Goal: Information Seeking & Learning: Compare options

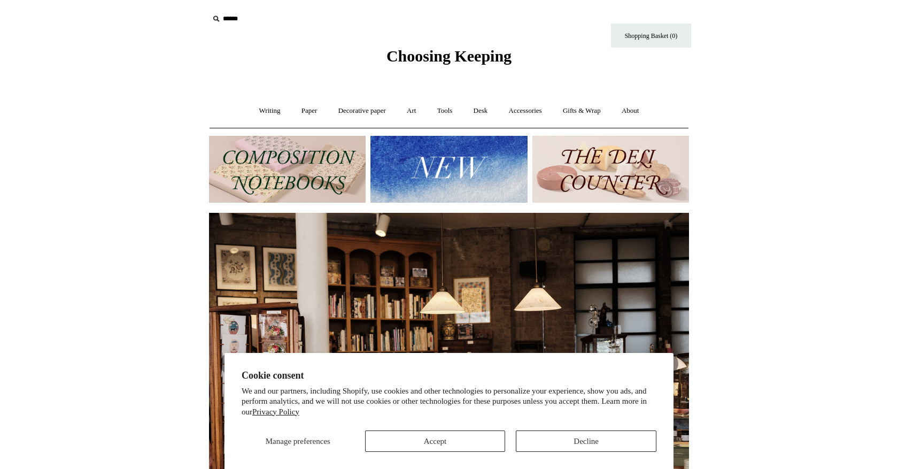
click at [431, 157] on img at bounding box center [449, 169] width 157 height 67
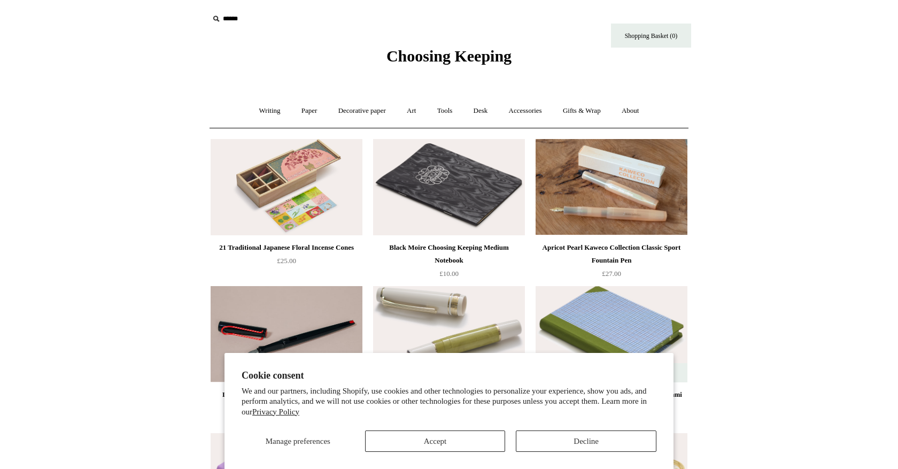
click at [483, 444] on button "Accept" at bounding box center [435, 440] width 141 height 21
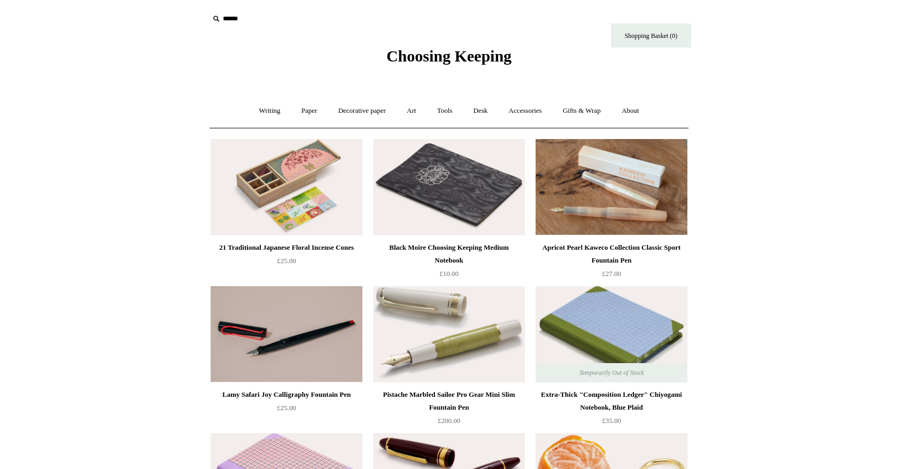
click at [282, 211] on img at bounding box center [287, 187] width 152 height 96
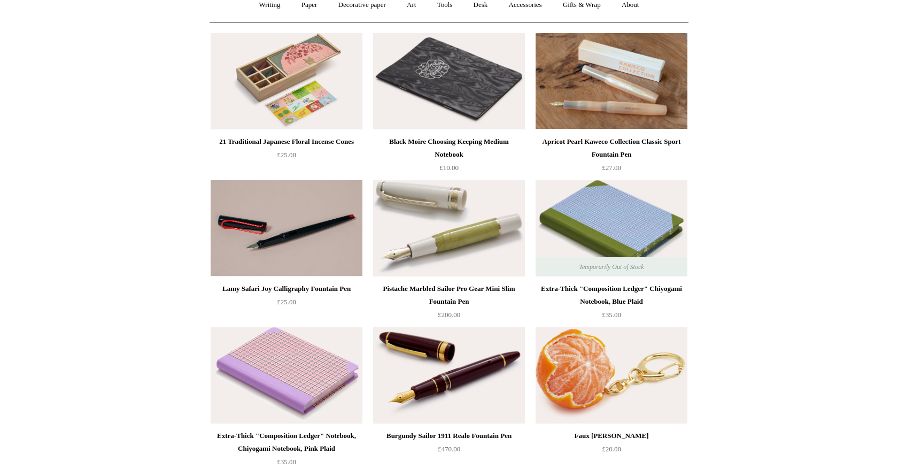
scroll to position [106, 0]
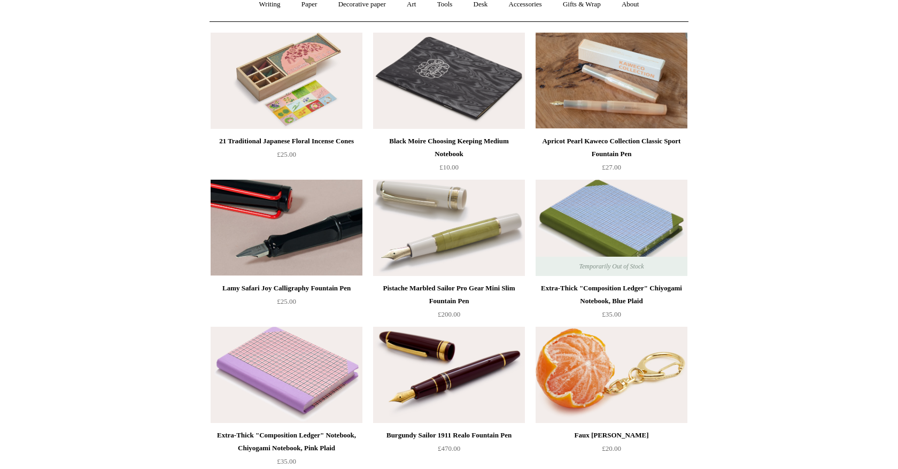
click at [311, 214] on img at bounding box center [287, 228] width 152 height 96
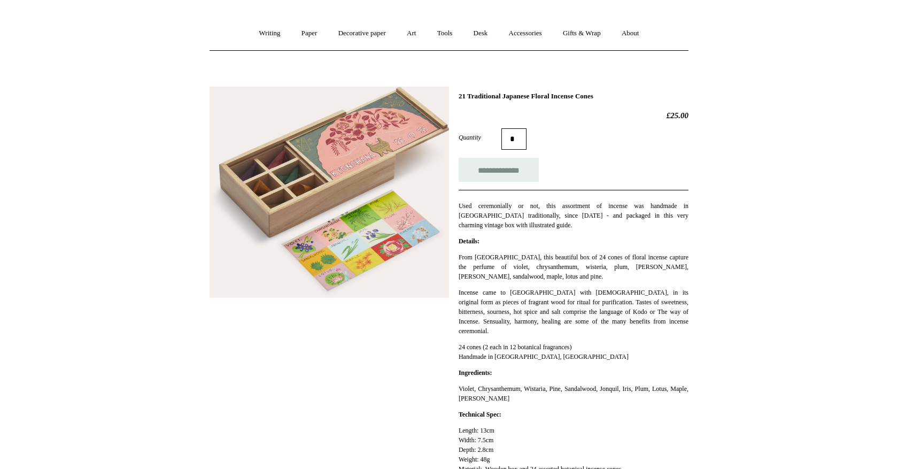
scroll to position [78, 0]
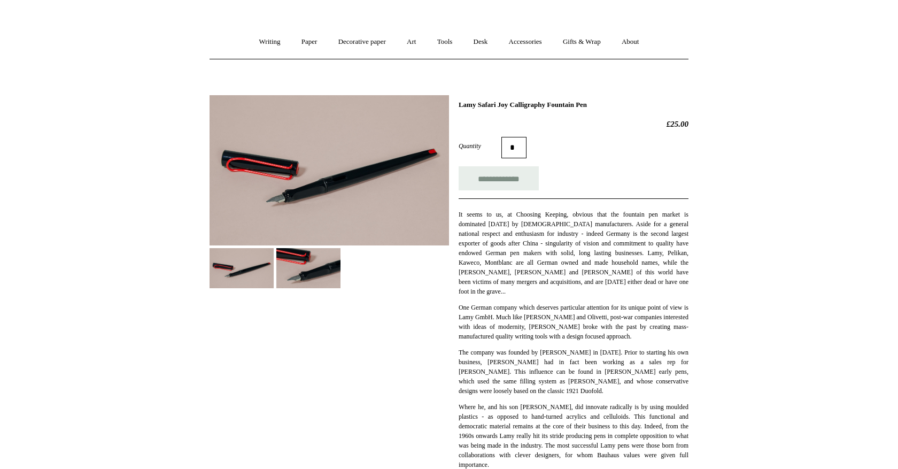
scroll to position [69, 0]
click at [317, 268] on img at bounding box center [308, 268] width 64 height 40
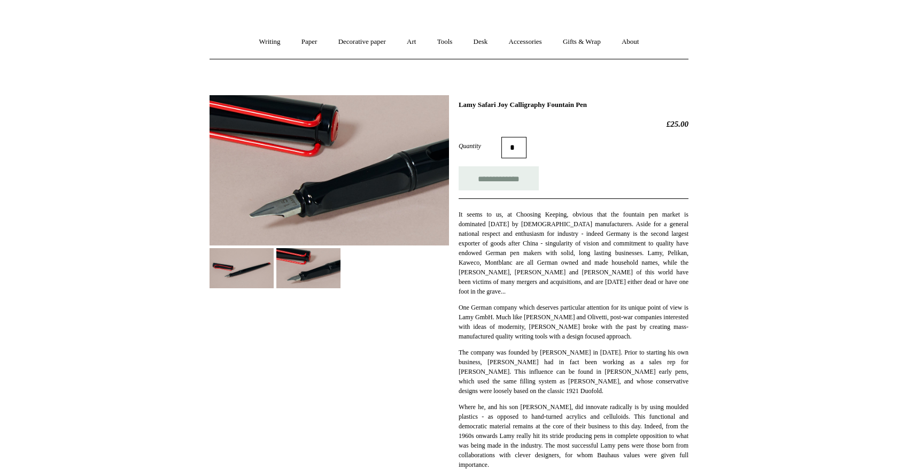
click at [247, 253] on img at bounding box center [242, 268] width 64 height 40
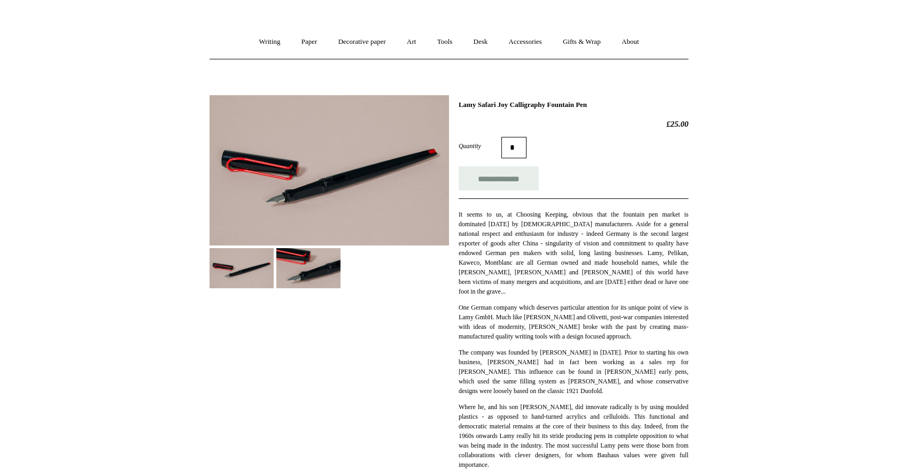
click at [283, 258] on img at bounding box center [308, 268] width 64 height 40
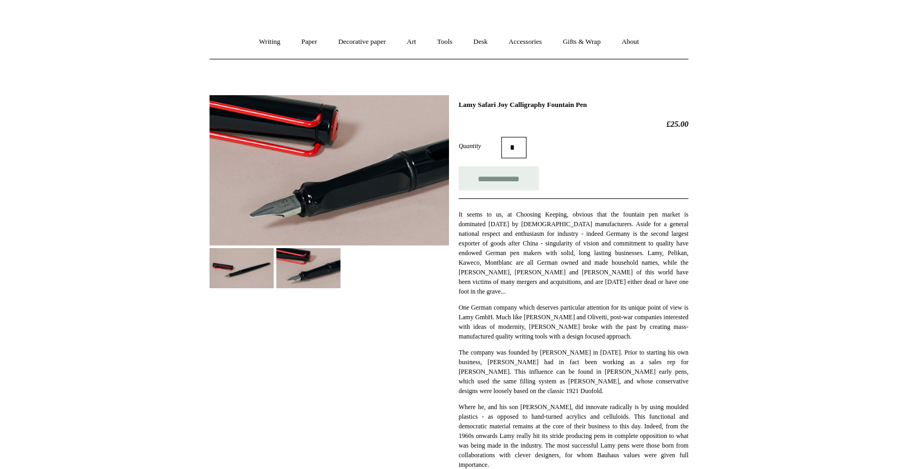
drag, startPoint x: 459, startPoint y: 103, endPoint x: 652, endPoint y: 106, distance: 193.6
click at [652, 106] on h1 "Lamy Safari Joy Calligraphy Fountain Pen" at bounding box center [574, 105] width 230 height 9
copy h1 "Lamy Safari Joy Calligraphy Fountain Pen"
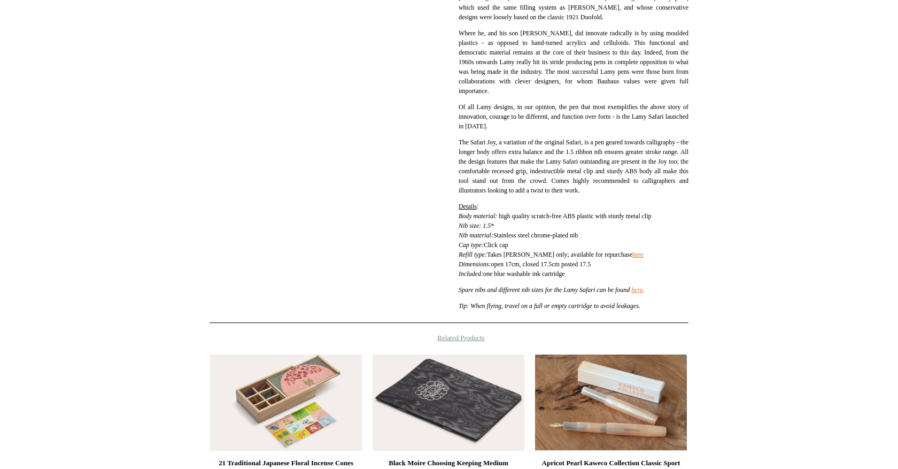
scroll to position [444, 0]
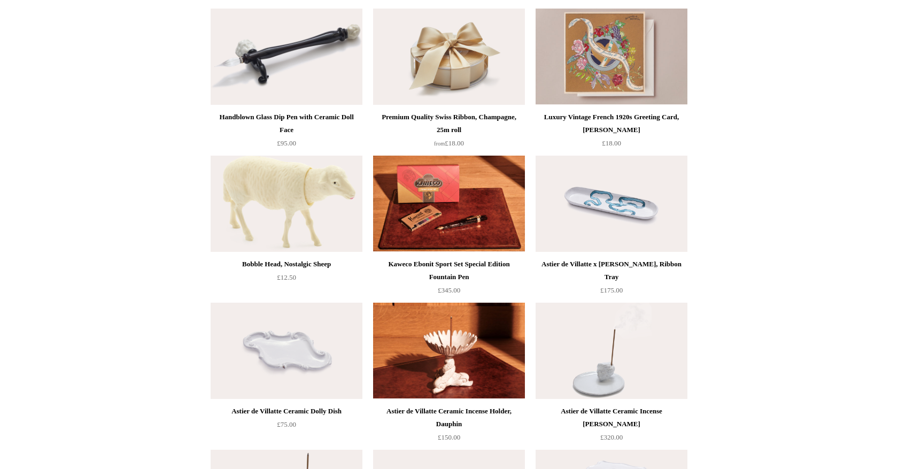
scroll to position [736, 0]
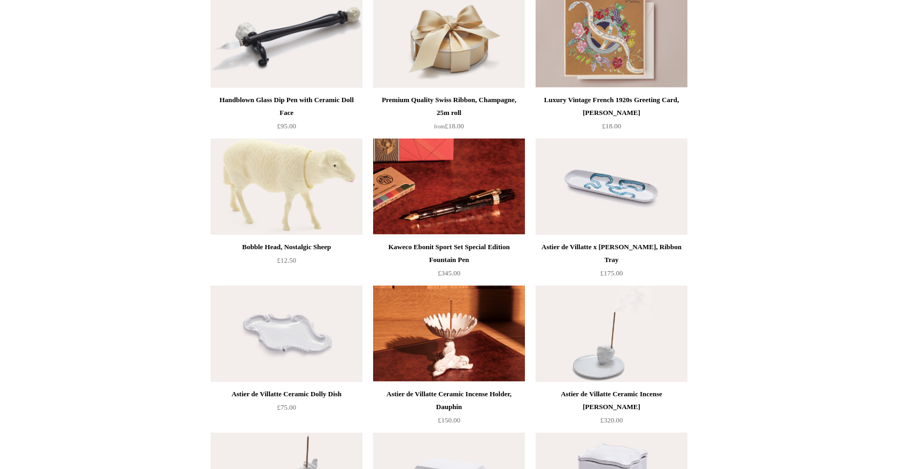
click at [489, 187] on img at bounding box center [449, 186] width 152 height 96
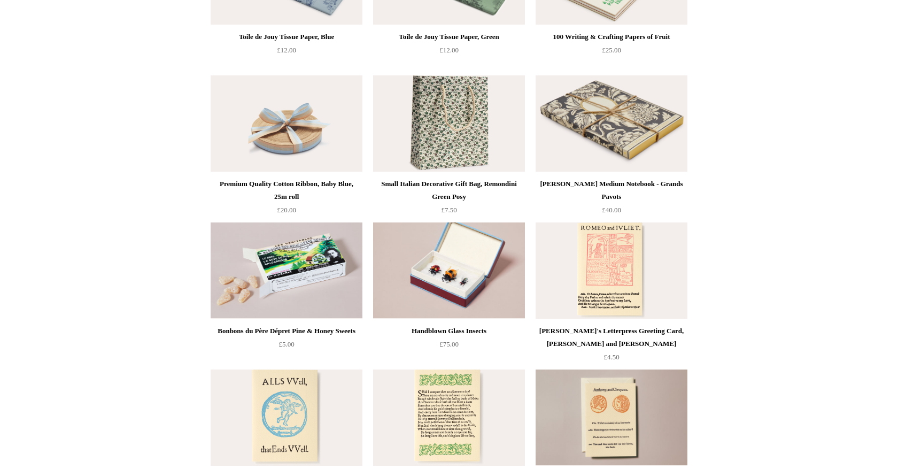
scroll to position [1830, 0]
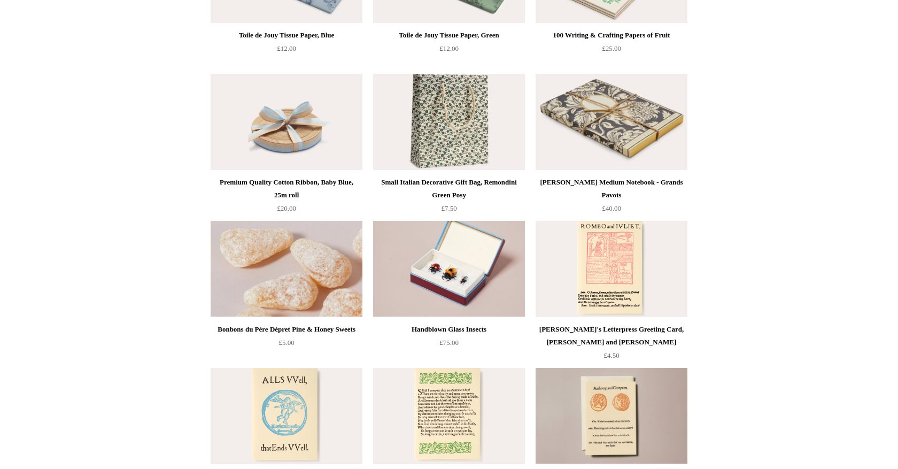
click at [297, 240] on img at bounding box center [287, 269] width 152 height 96
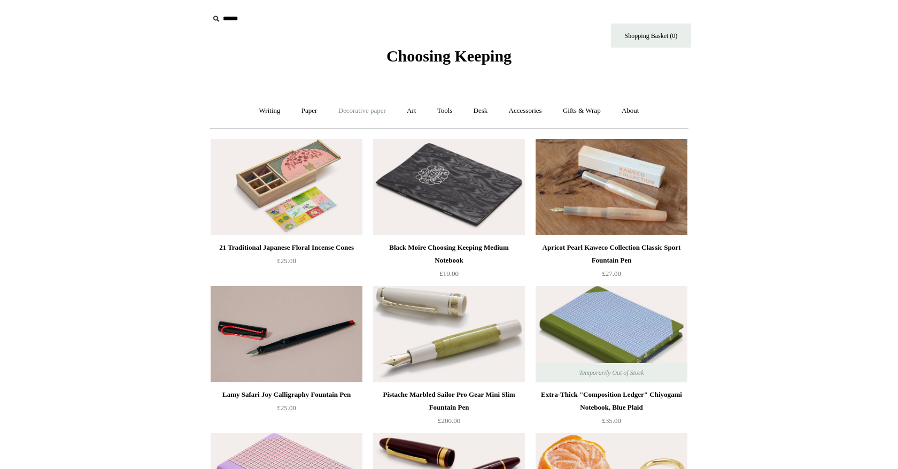
scroll to position [0, 0]
click at [408, 59] on span "Choosing Keeping" at bounding box center [449, 56] width 125 height 18
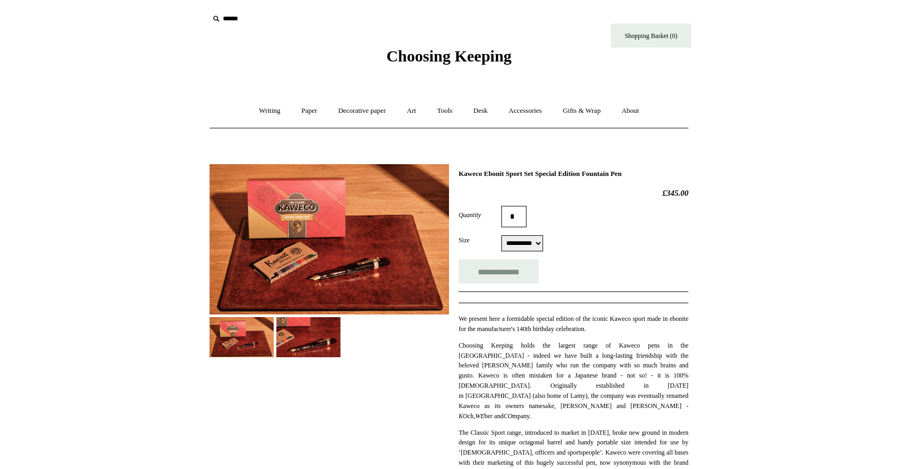
click at [310, 335] on img at bounding box center [308, 337] width 64 height 40
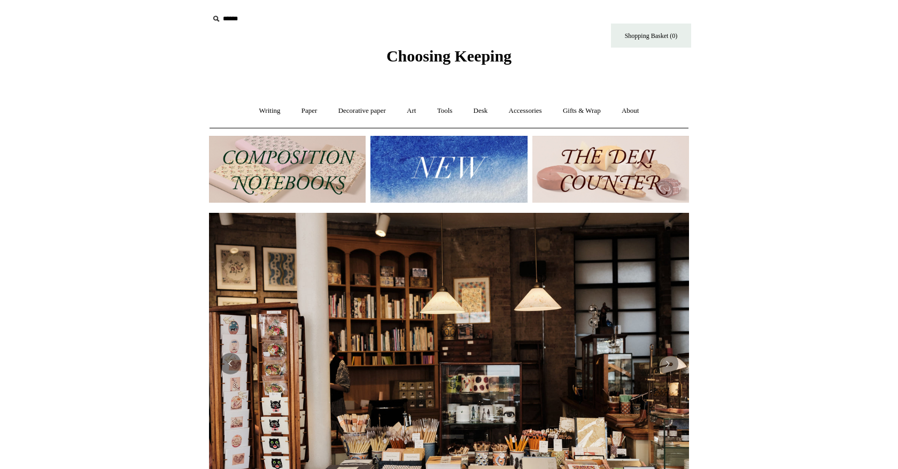
click at [599, 178] on img at bounding box center [611, 169] width 157 height 67
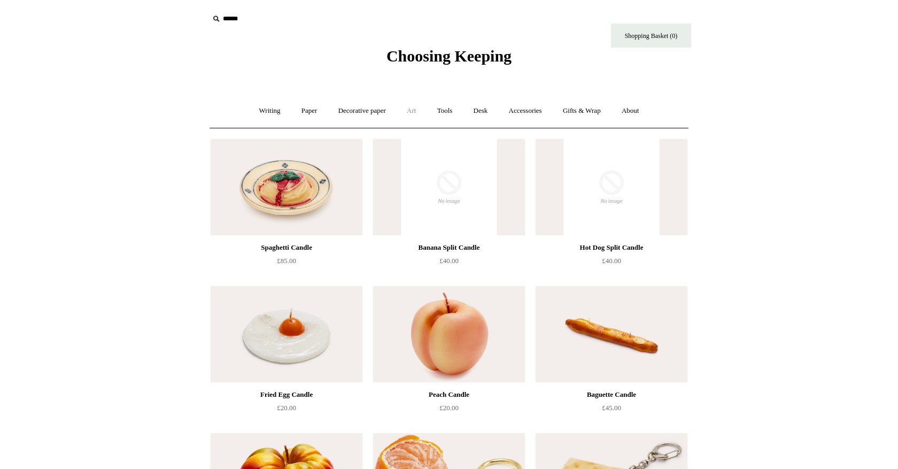
click at [415, 109] on link "Art +" at bounding box center [411, 111] width 28 height 28
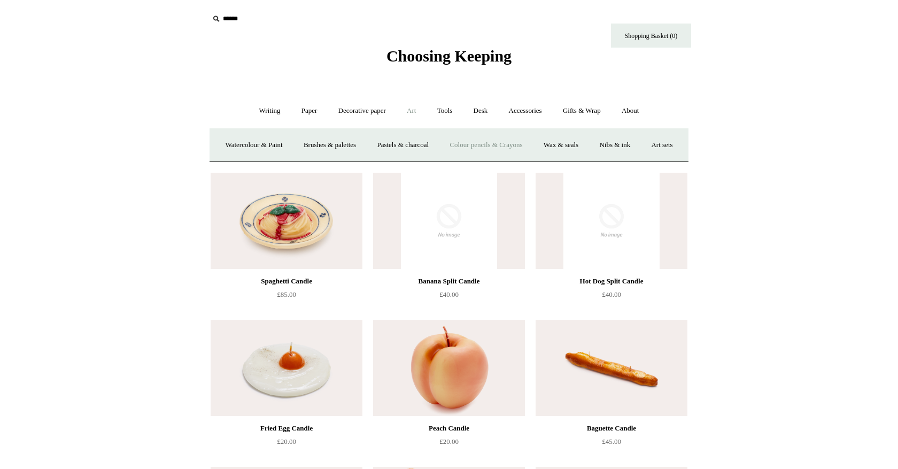
click at [512, 151] on link "Colour pencils & Crayons" at bounding box center [486, 145] width 92 height 28
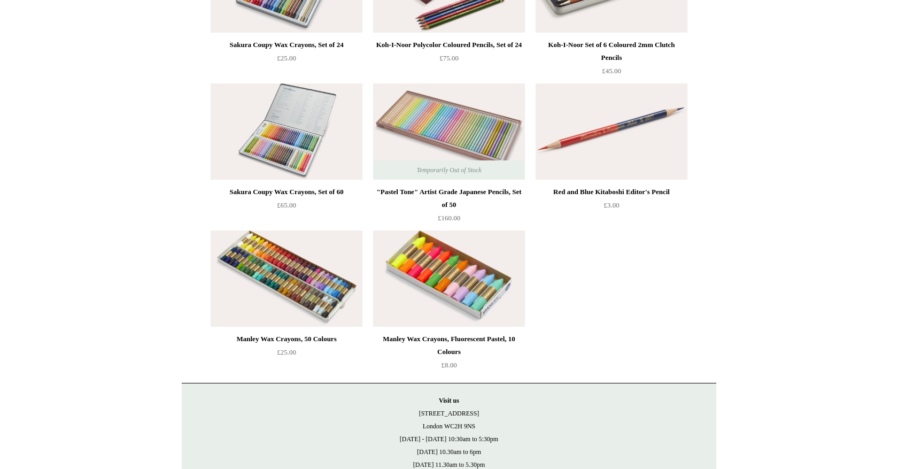
scroll to position [350, 0]
click at [471, 258] on img at bounding box center [449, 278] width 152 height 96
click at [323, 150] on img at bounding box center [287, 131] width 152 height 96
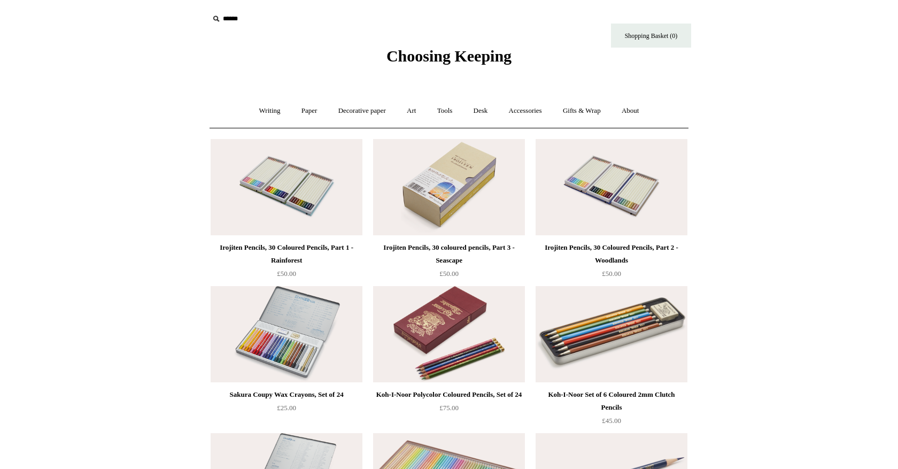
scroll to position [0, 0]
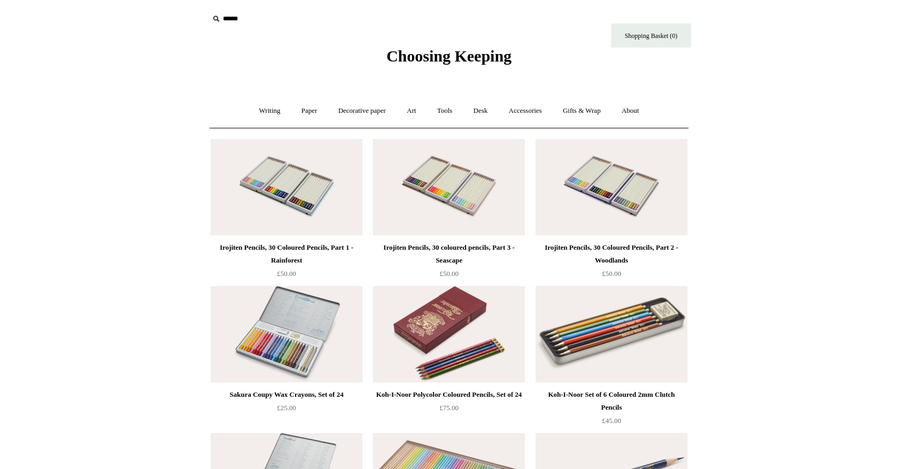
click at [604, 349] on img at bounding box center [612, 334] width 152 height 96
click at [466, 308] on img at bounding box center [449, 334] width 152 height 96
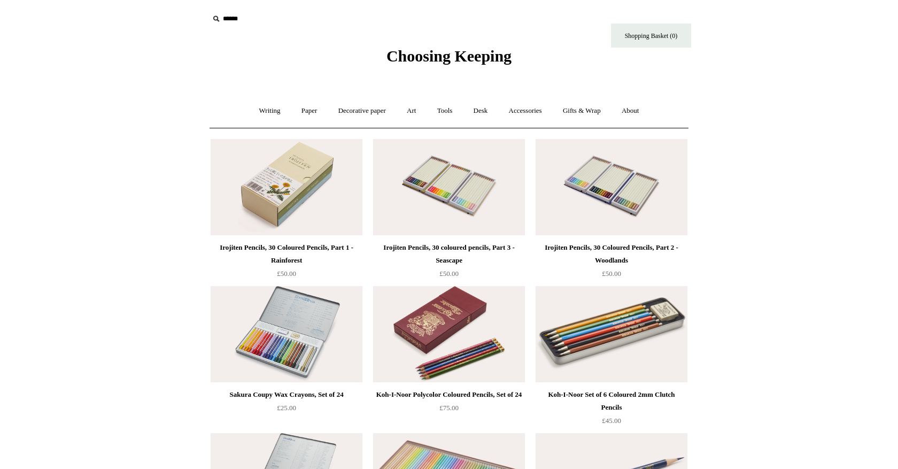
click at [322, 176] on img at bounding box center [287, 187] width 152 height 96
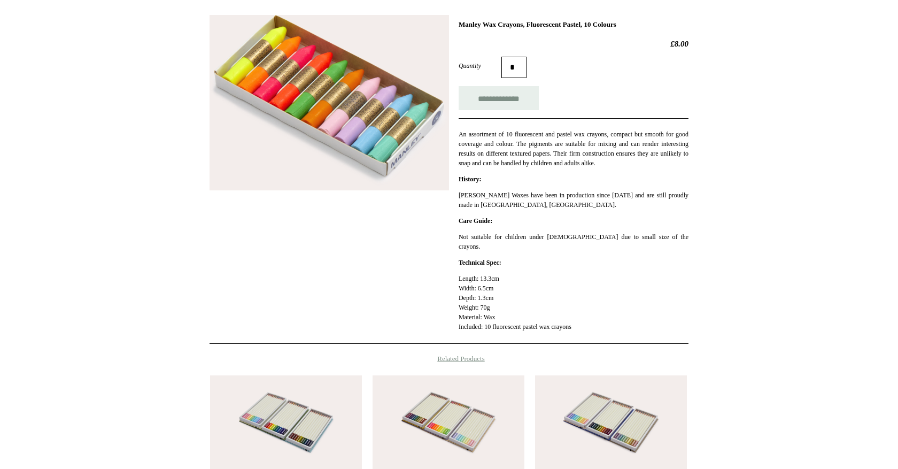
scroll to position [165, 0]
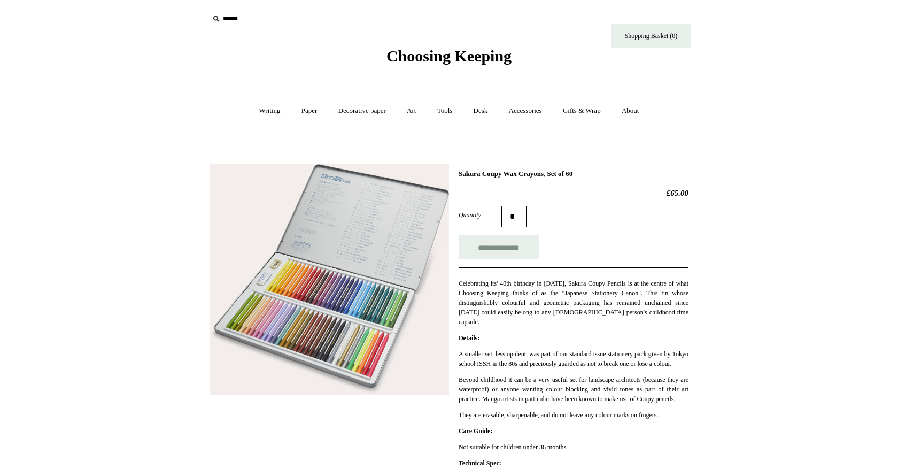
scroll to position [145, 0]
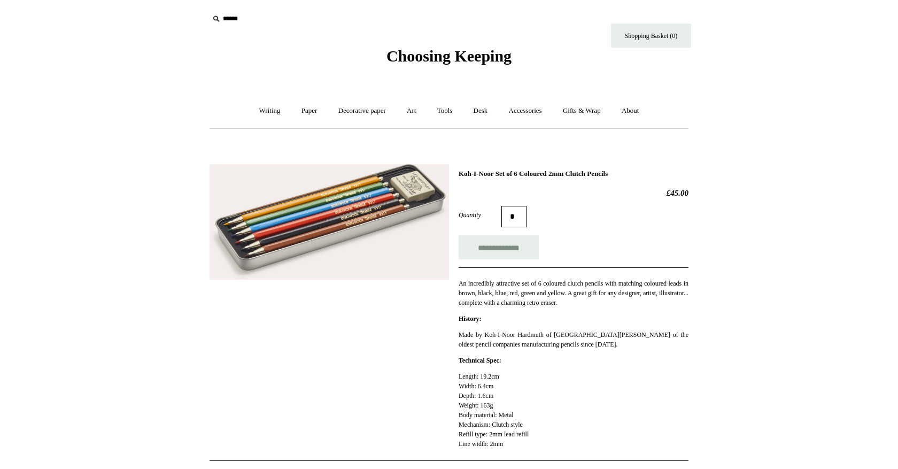
click at [338, 205] on img at bounding box center [330, 221] width 240 height 115
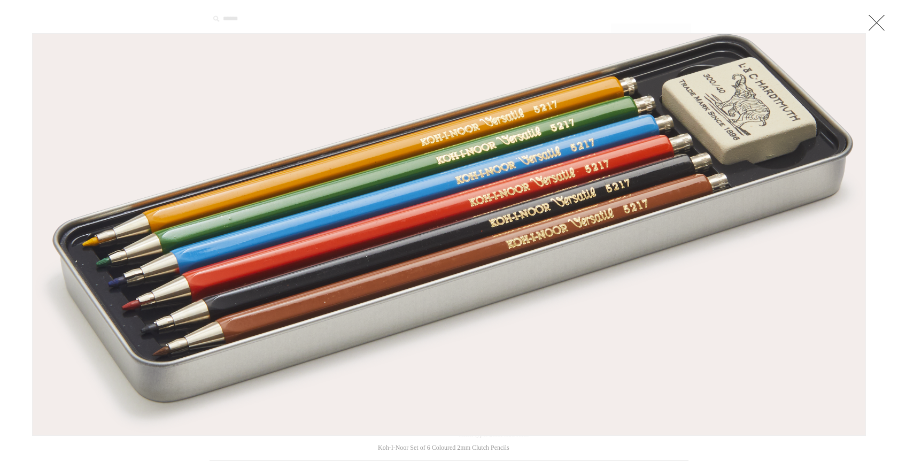
click at [874, 22] on link at bounding box center [876, 22] width 21 height 21
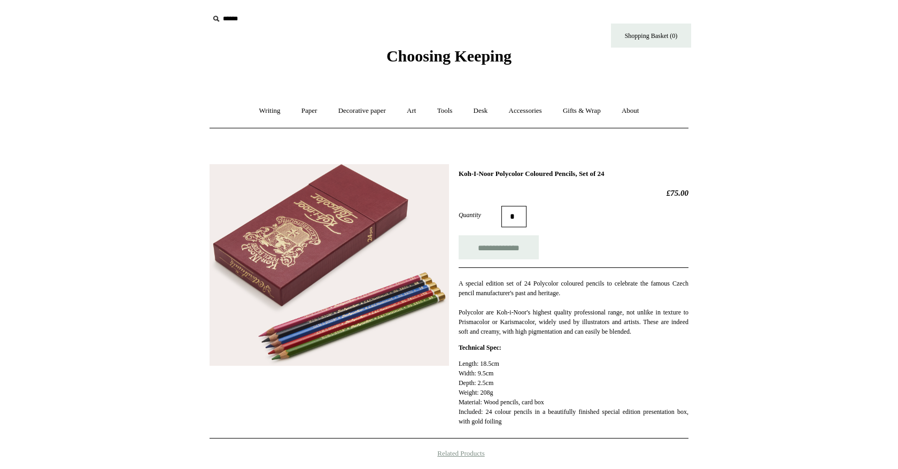
click at [390, 309] on img at bounding box center [330, 265] width 240 height 202
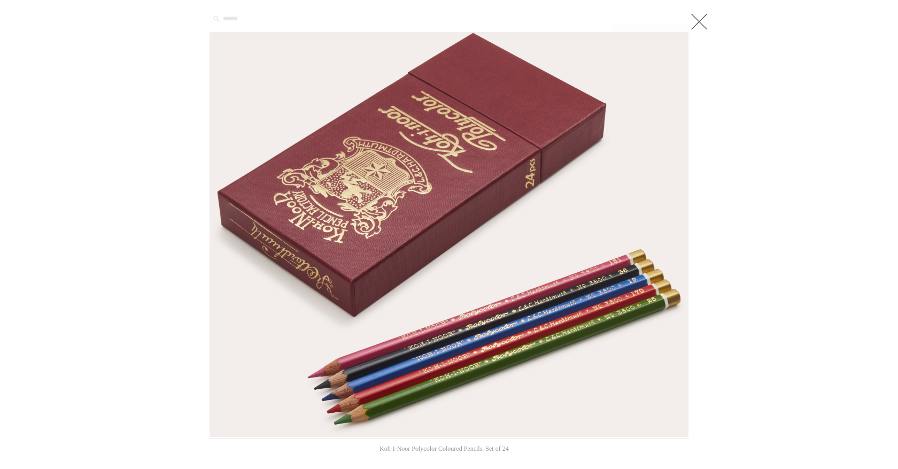
click at [703, 21] on link at bounding box center [699, 21] width 21 height 21
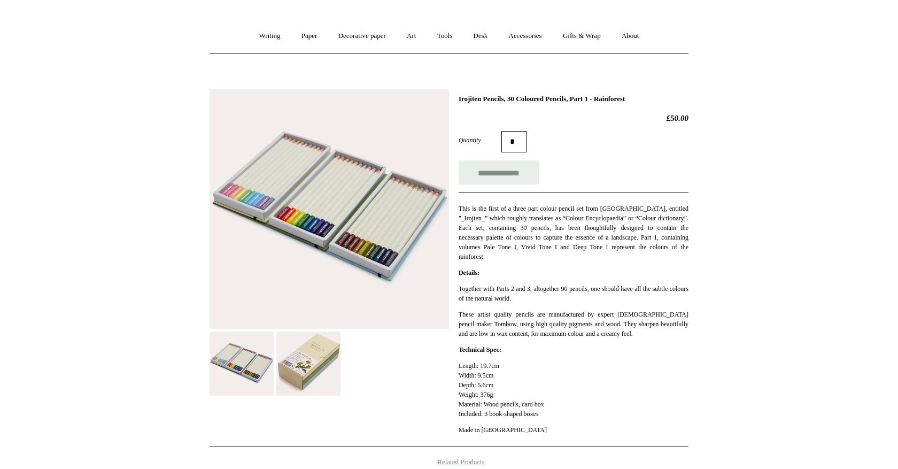
scroll to position [94, 0]
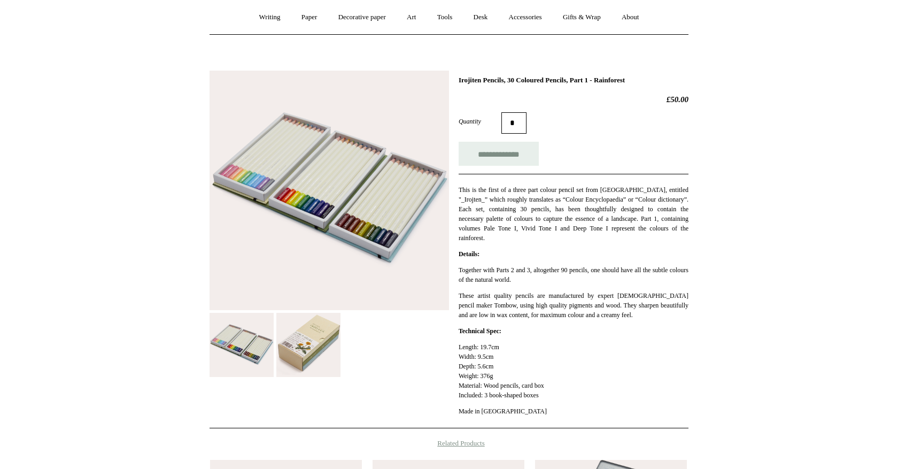
click at [295, 248] on img at bounding box center [330, 191] width 240 height 240
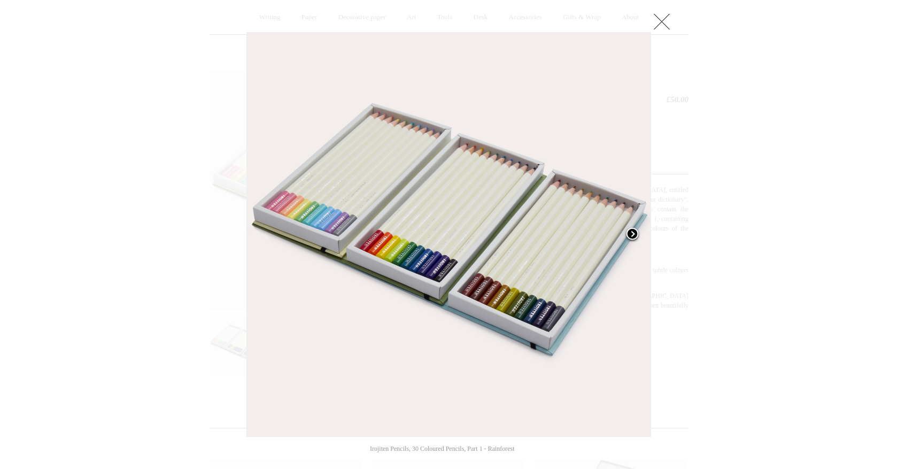
click at [631, 234] on span at bounding box center [632, 235] width 16 height 16
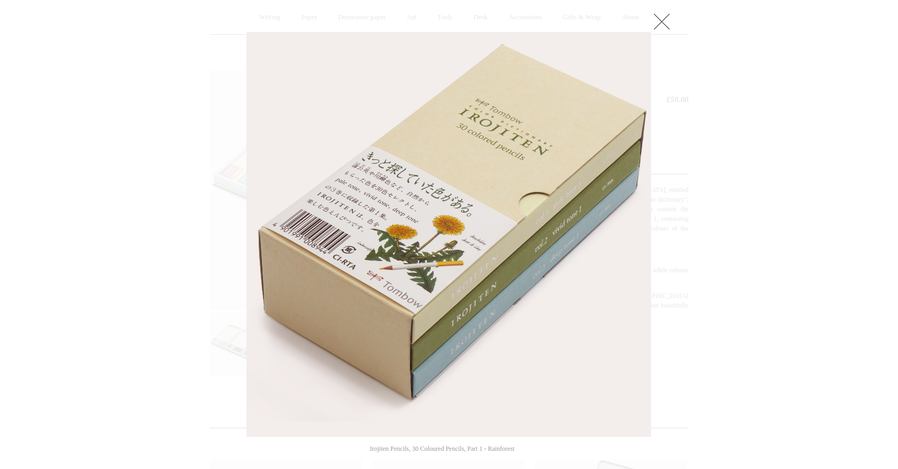
click at [667, 18] on link at bounding box center [661, 21] width 21 height 21
